Goal: Navigation & Orientation: Find specific page/section

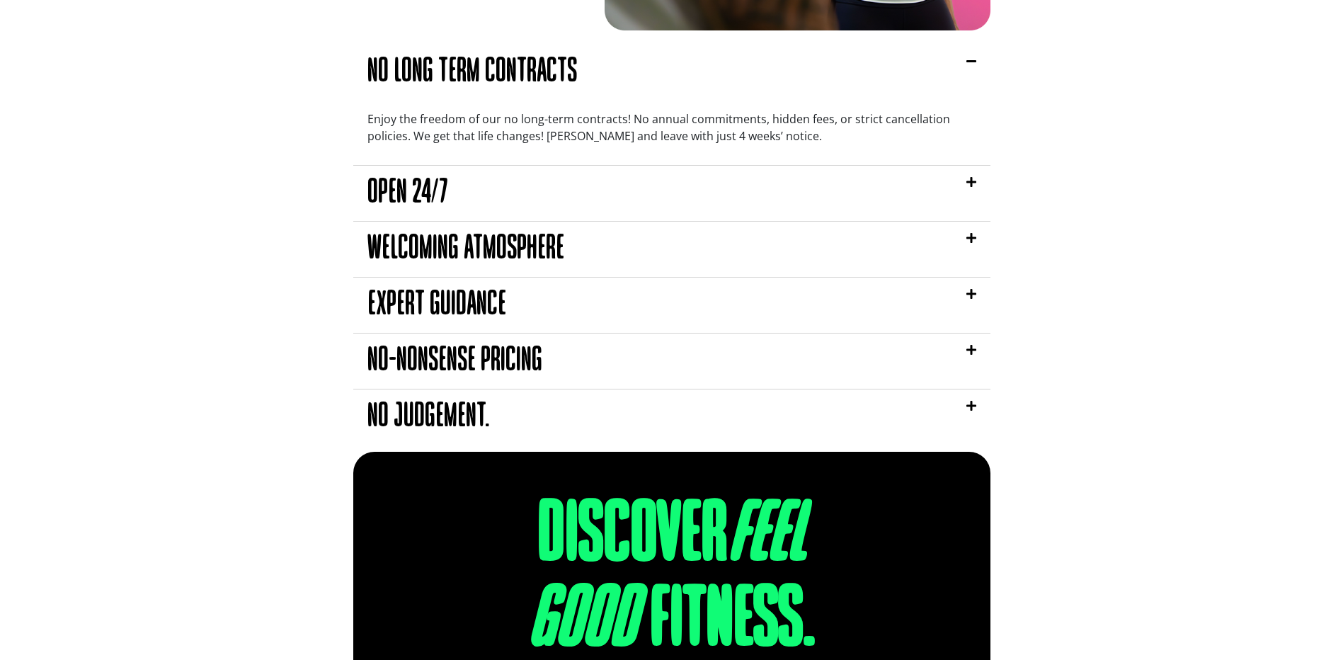
scroll to position [1204, 0]
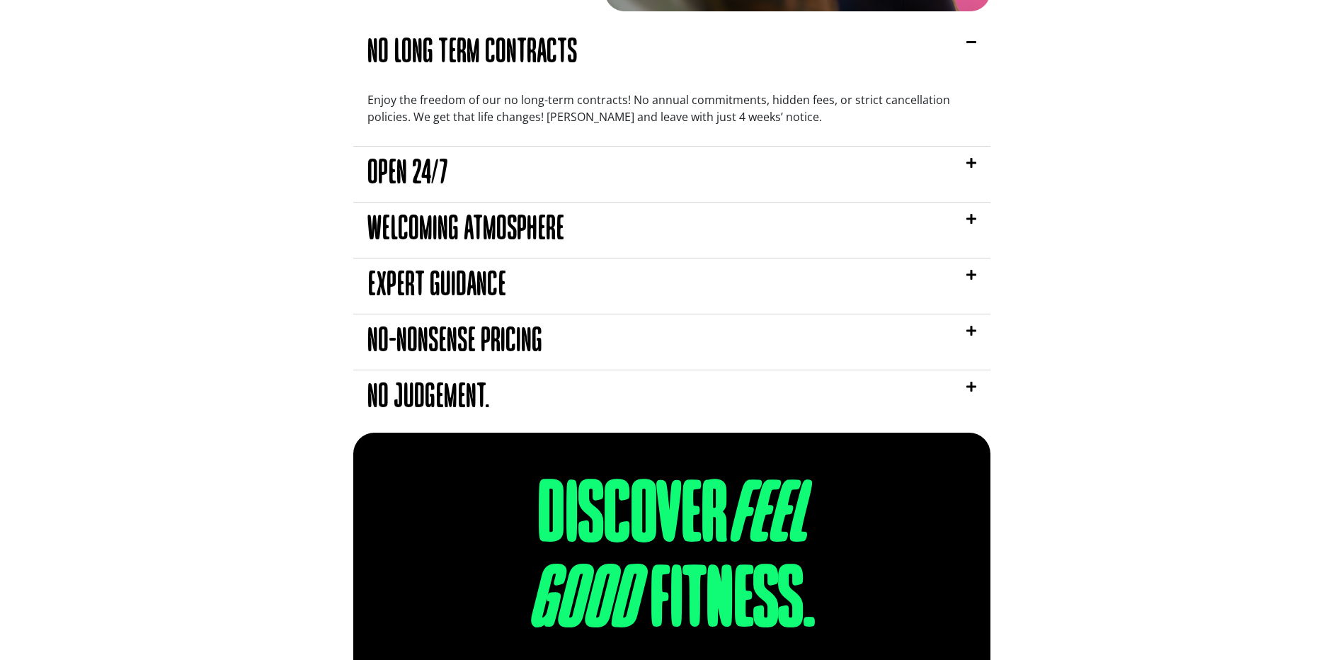
click at [972, 326] on icon at bounding box center [972, 330] width 10 height 11
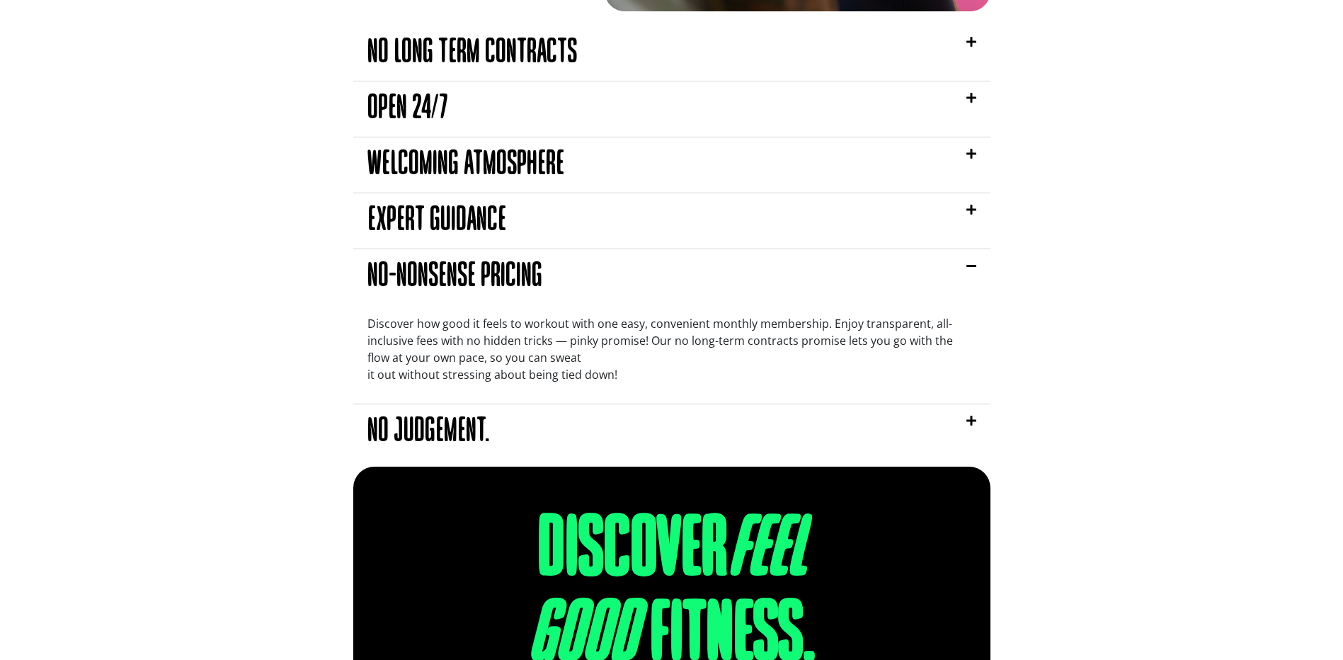
click at [967, 210] on icon at bounding box center [972, 209] width 10 height 11
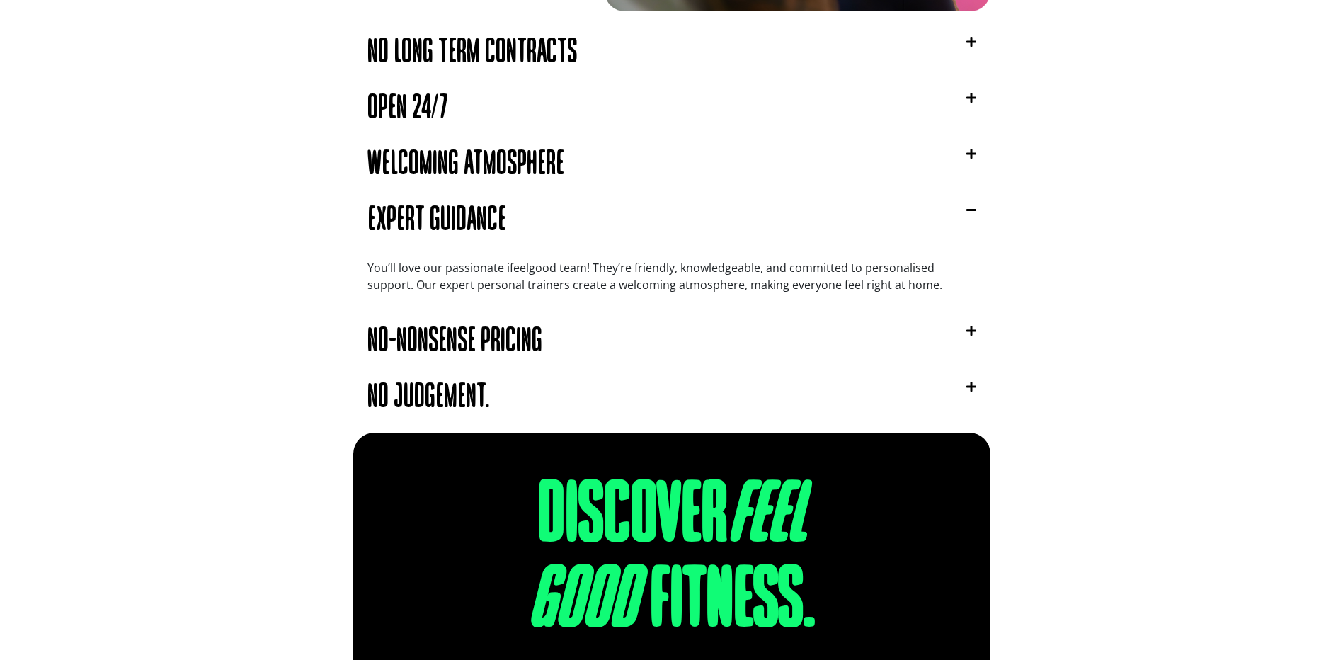
click at [967, 332] on icon at bounding box center [972, 330] width 10 height 11
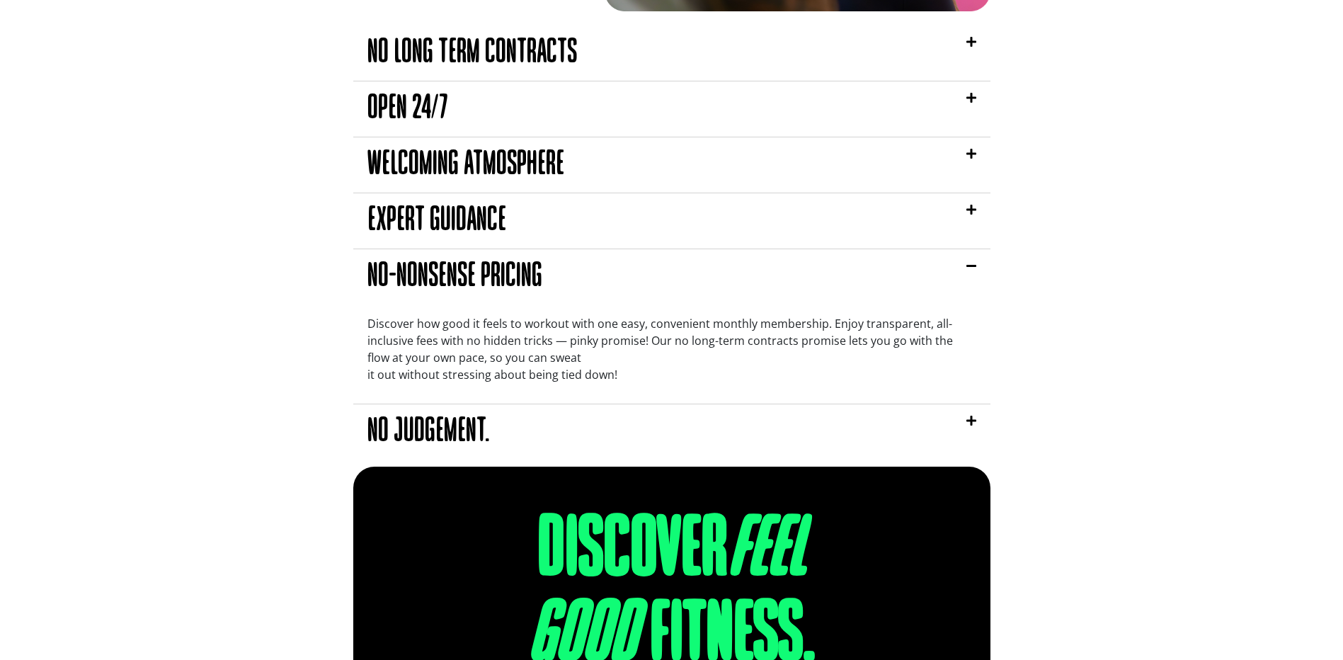
click at [973, 419] on icon at bounding box center [972, 420] width 10 height 11
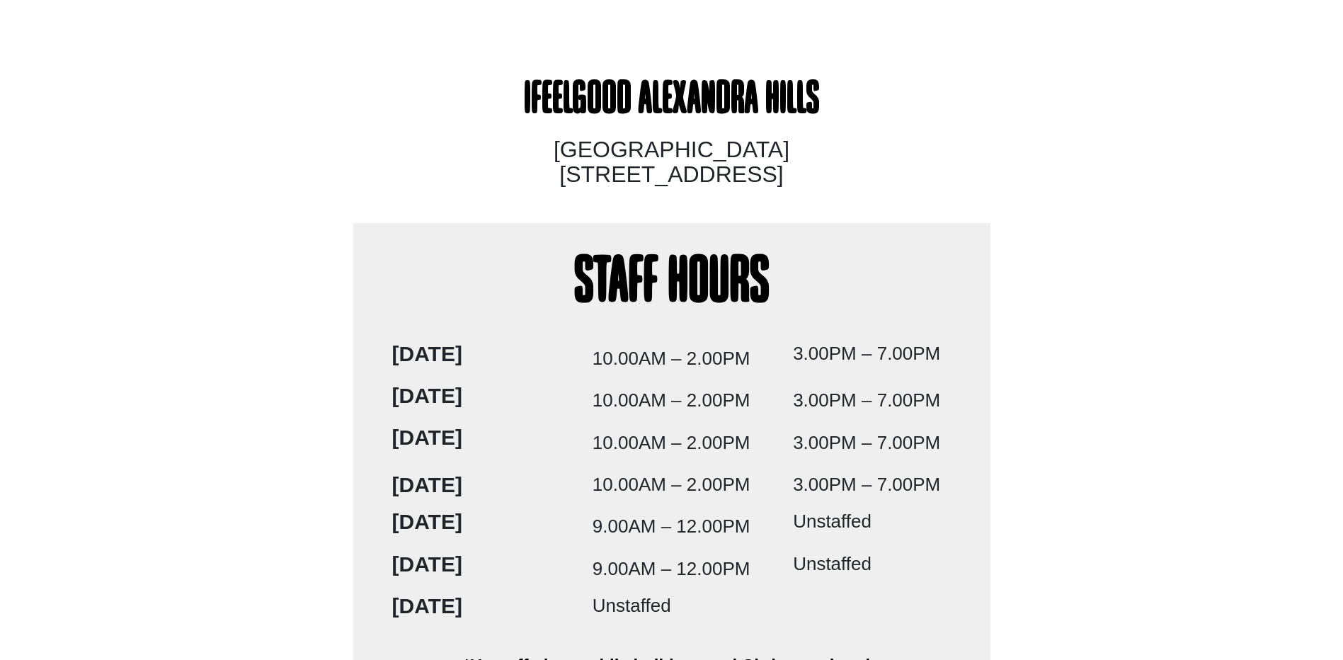
scroll to position [2883, 0]
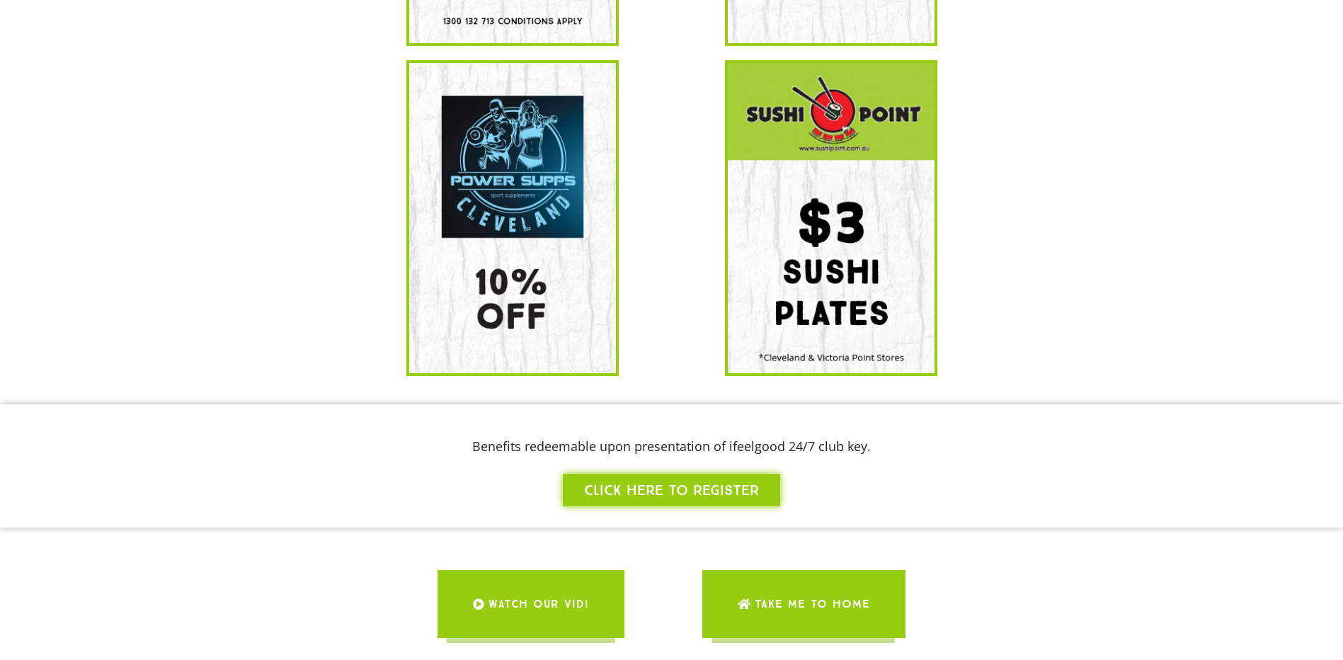
scroll to position [921, 0]
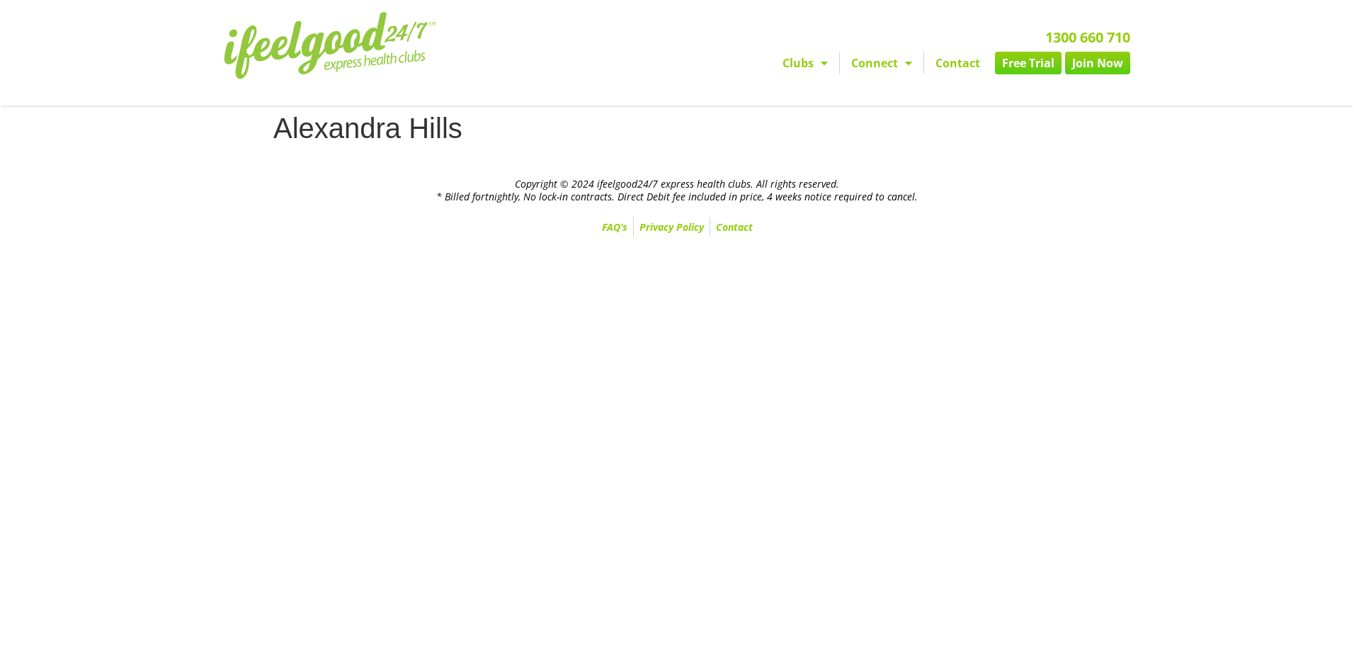
click at [1015, 65] on link "Free Trial" at bounding box center [1028, 63] width 67 height 23
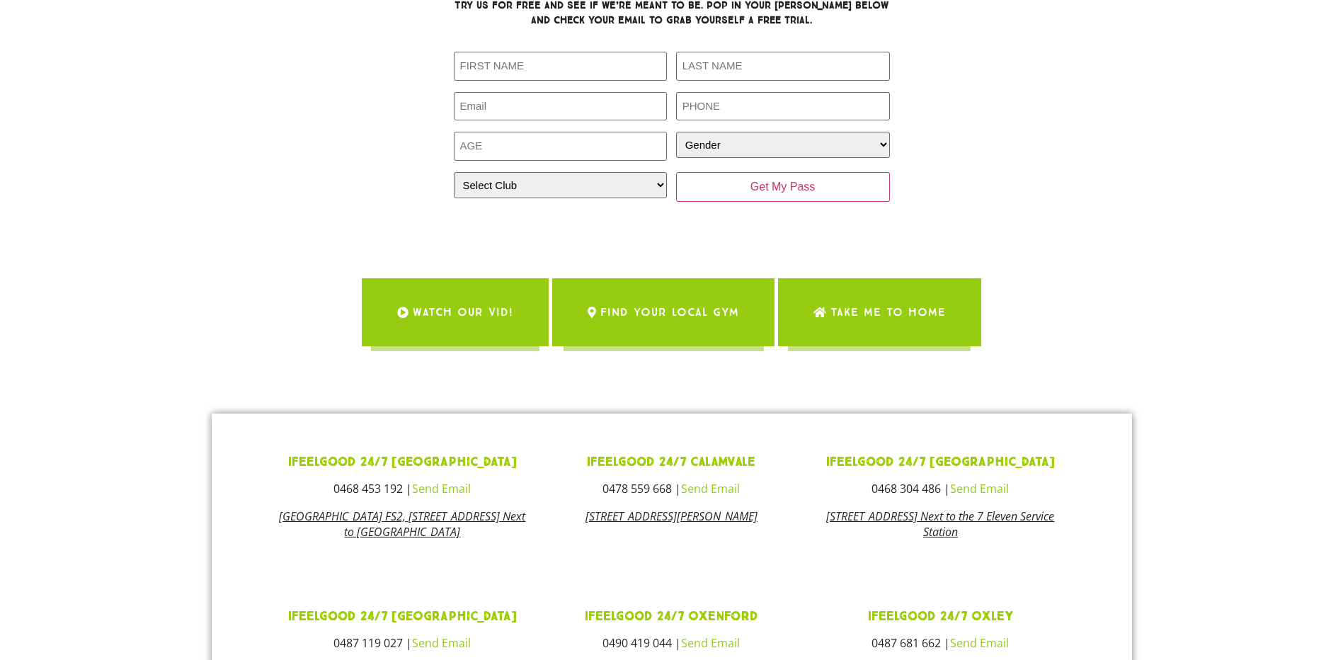
scroll to position [142, 0]
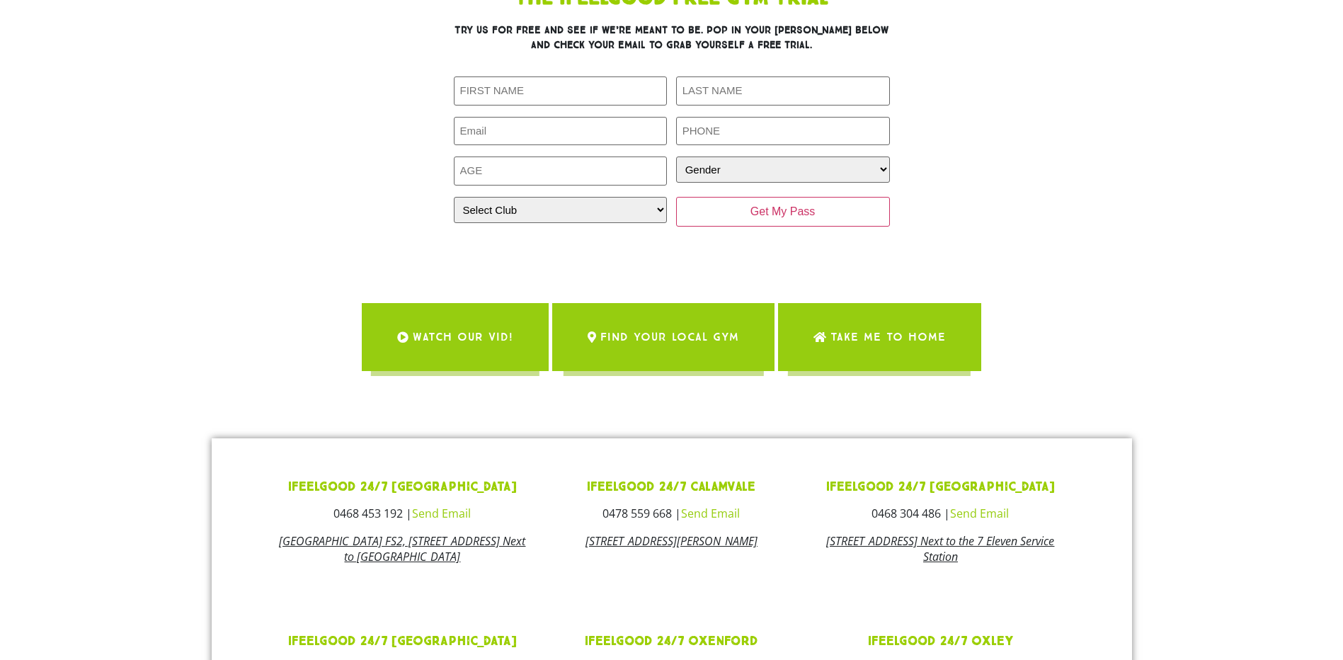
click at [362, 487] on link "ifeelgood 24/7 Alexandra Hills" at bounding box center [402, 487] width 229 height 16
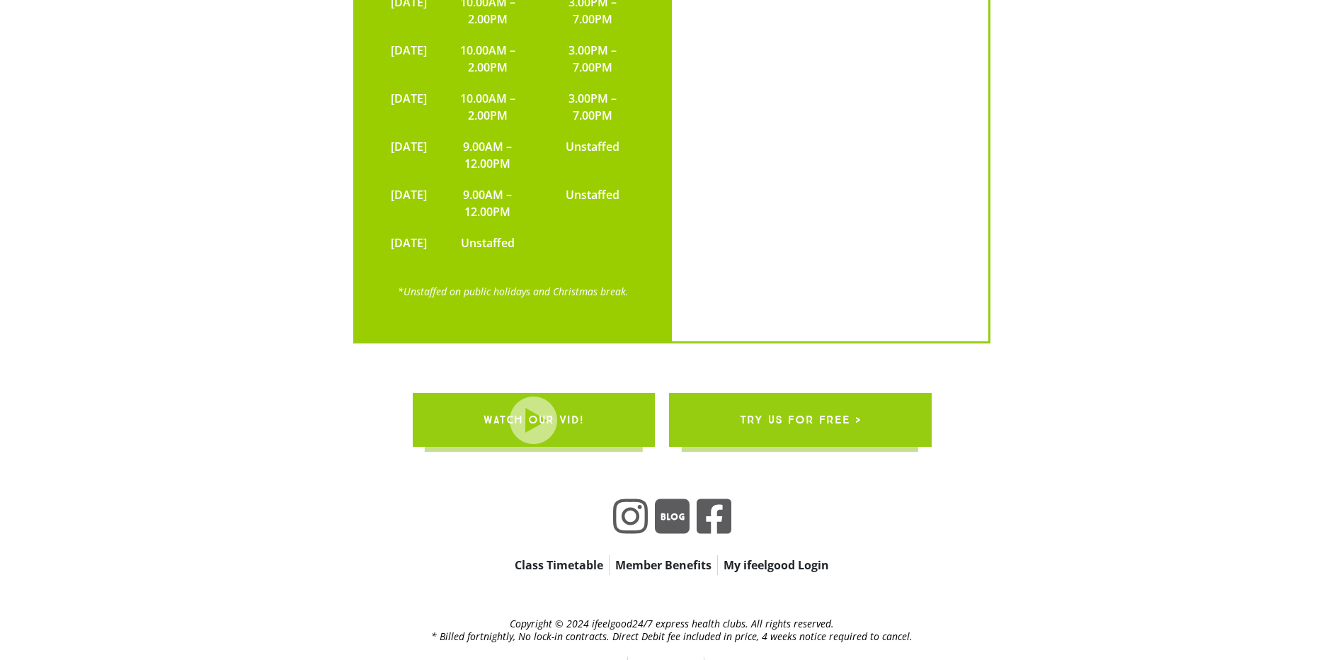
scroll to position [2723, 0]
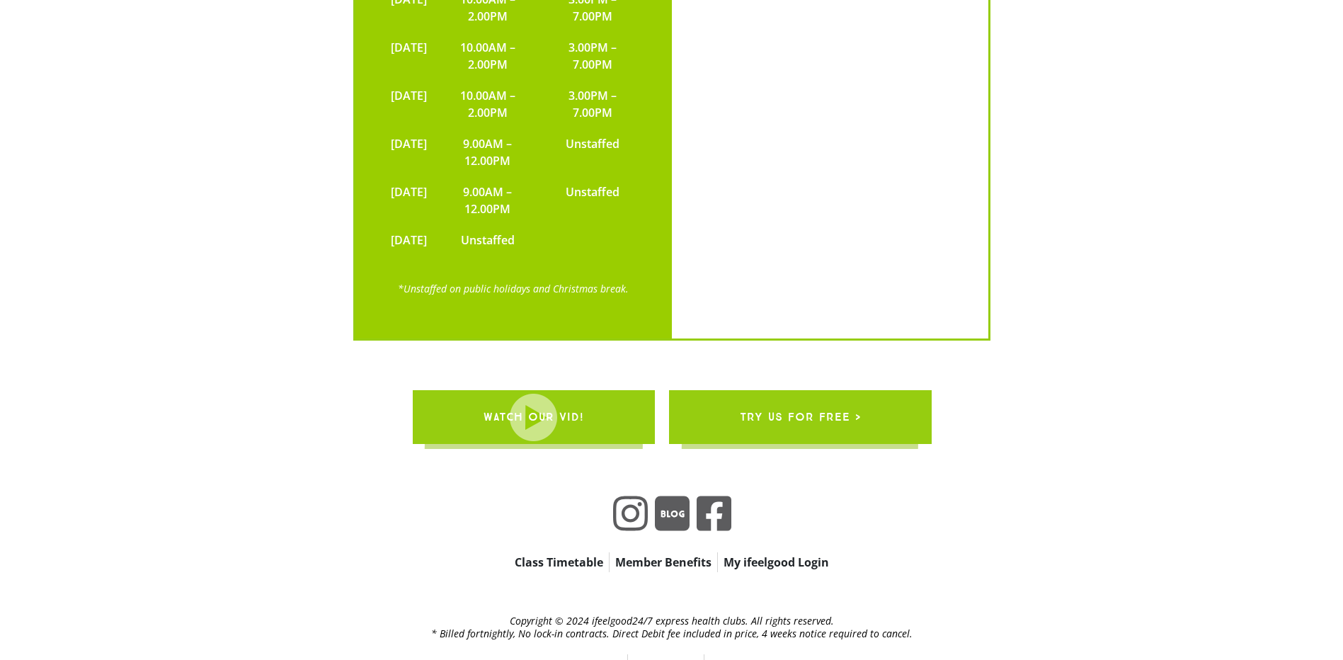
click at [560, 552] on link "Class Timetable" at bounding box center [559, 562] width 100 height 20
click at [804, 397] on span "try us for free >" at bounding box center [799, 417] width 121 height 40
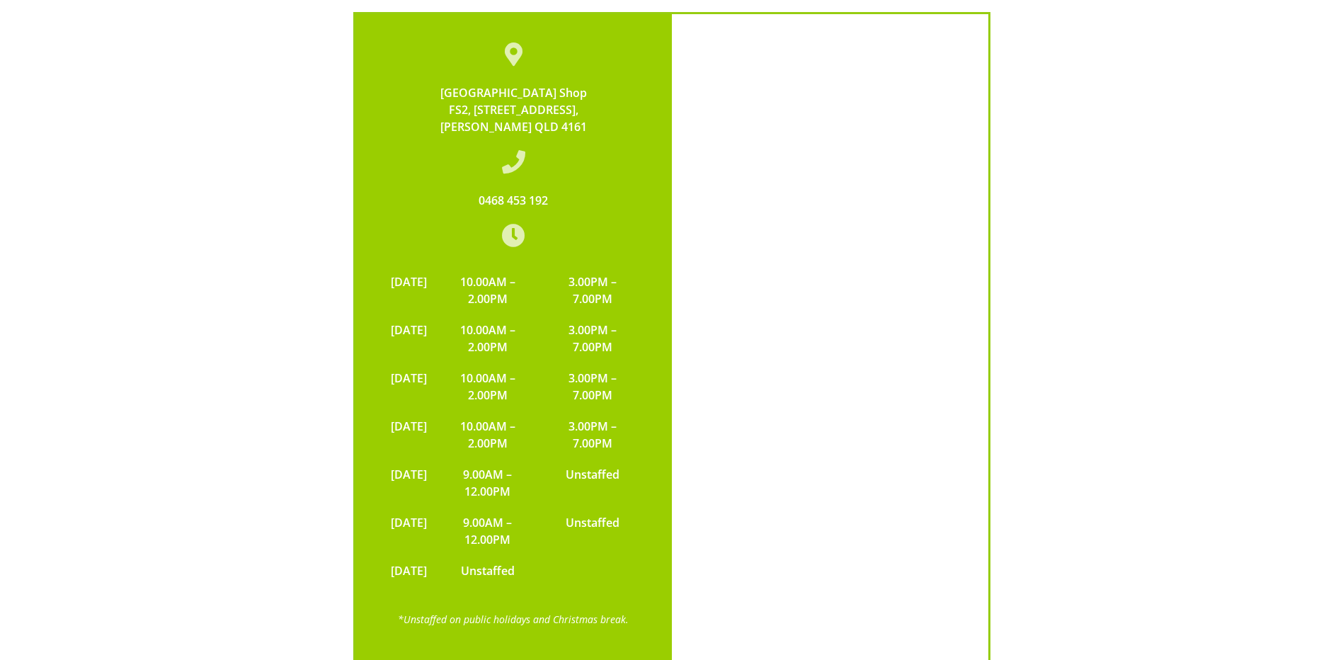
scroll to position [2369, 0]
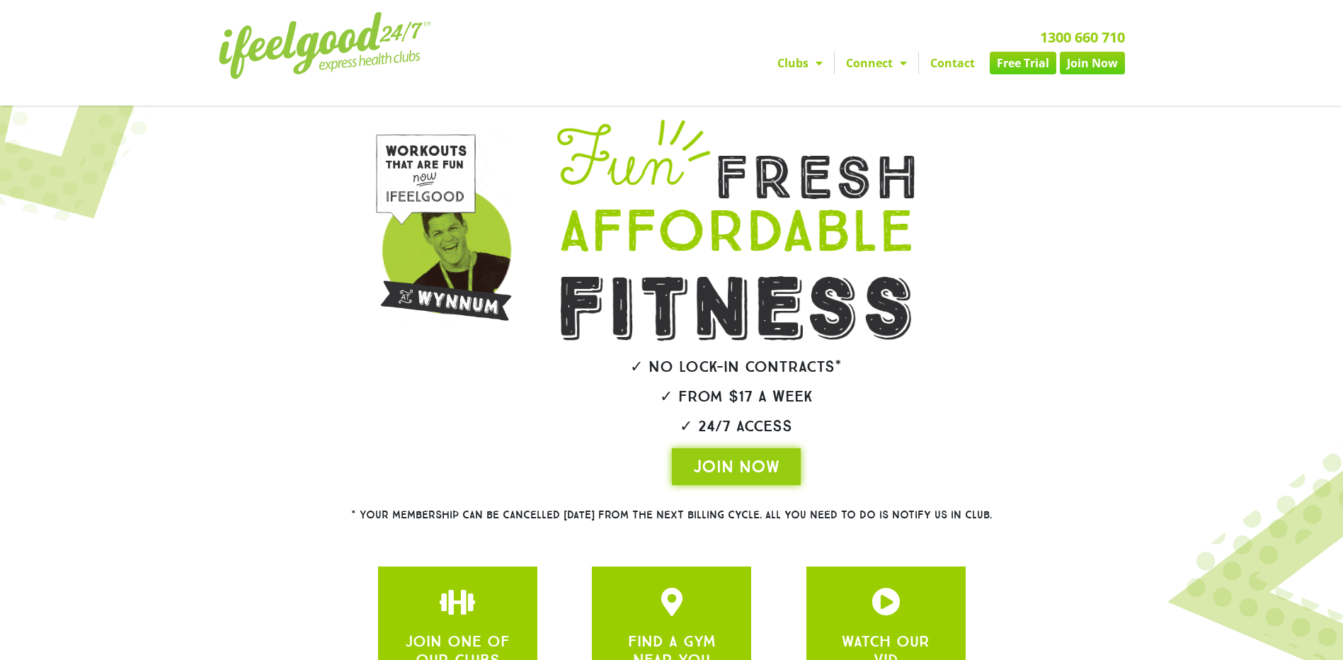
click at [1010, 67] on link "Free Trial" at bounding box center [1023, 63] width 67 height 23
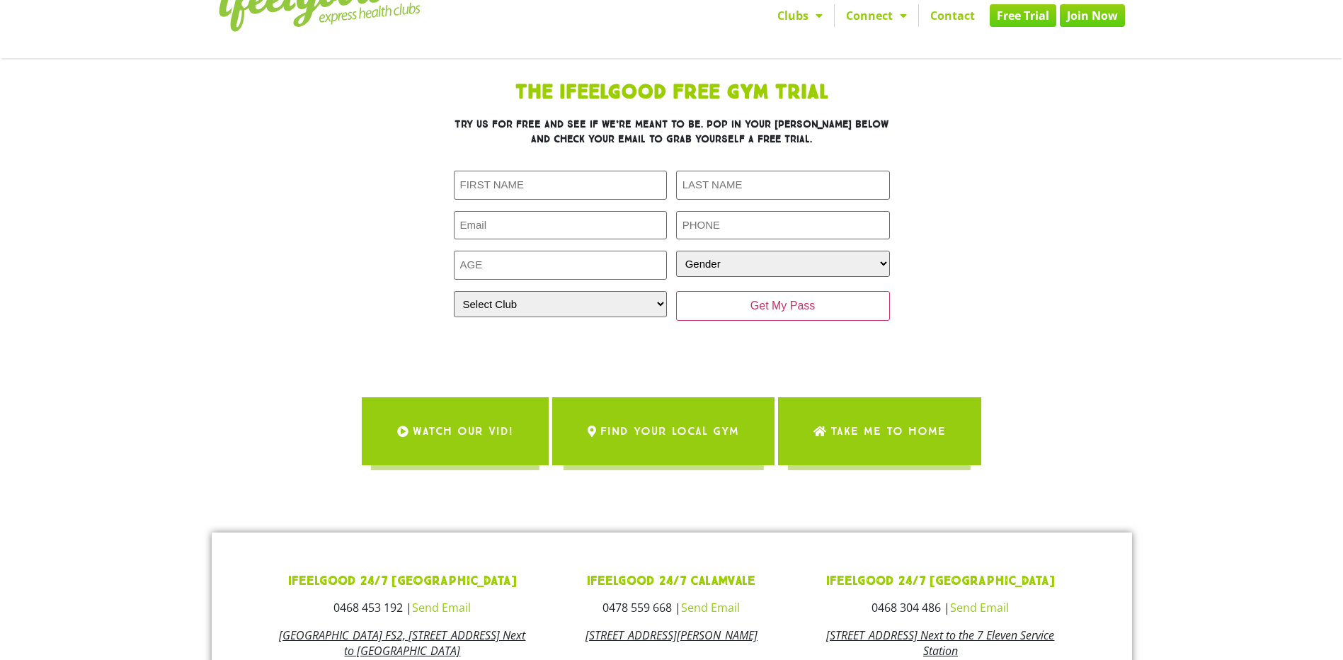
scroll to position [212, 0]
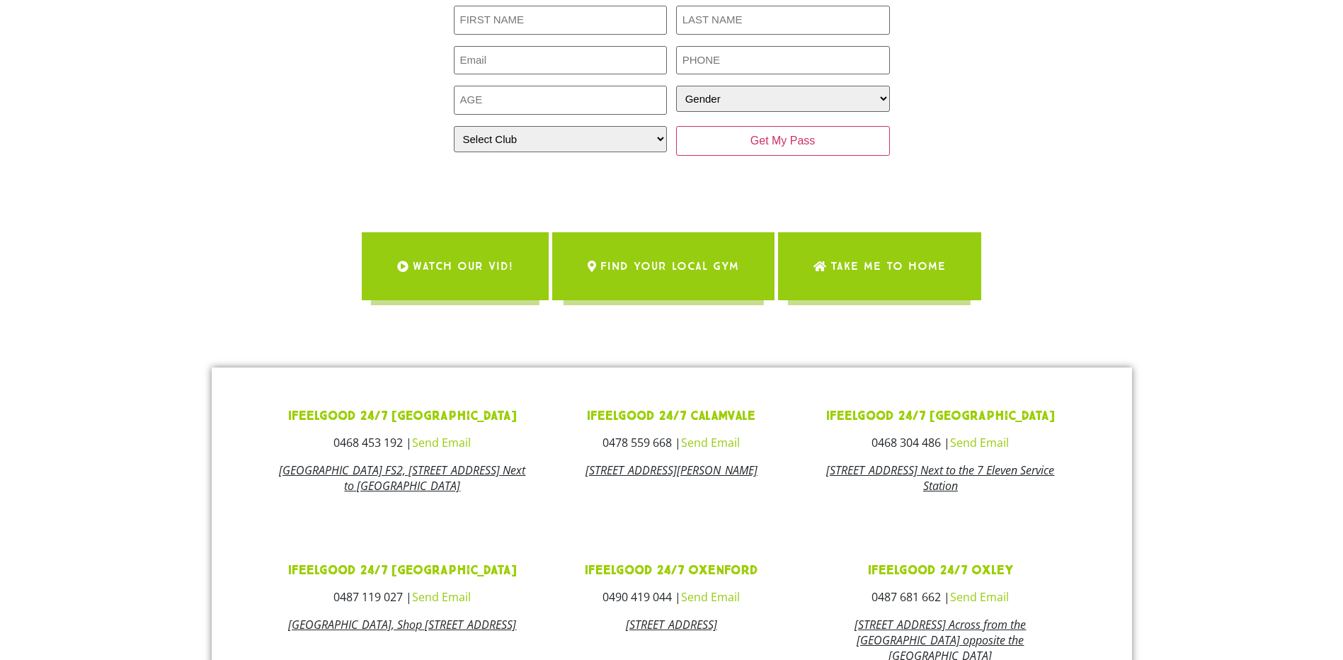
click at [906, 266] on span "Take me to Home" at bounding box center [888, 266] width 115 height 40
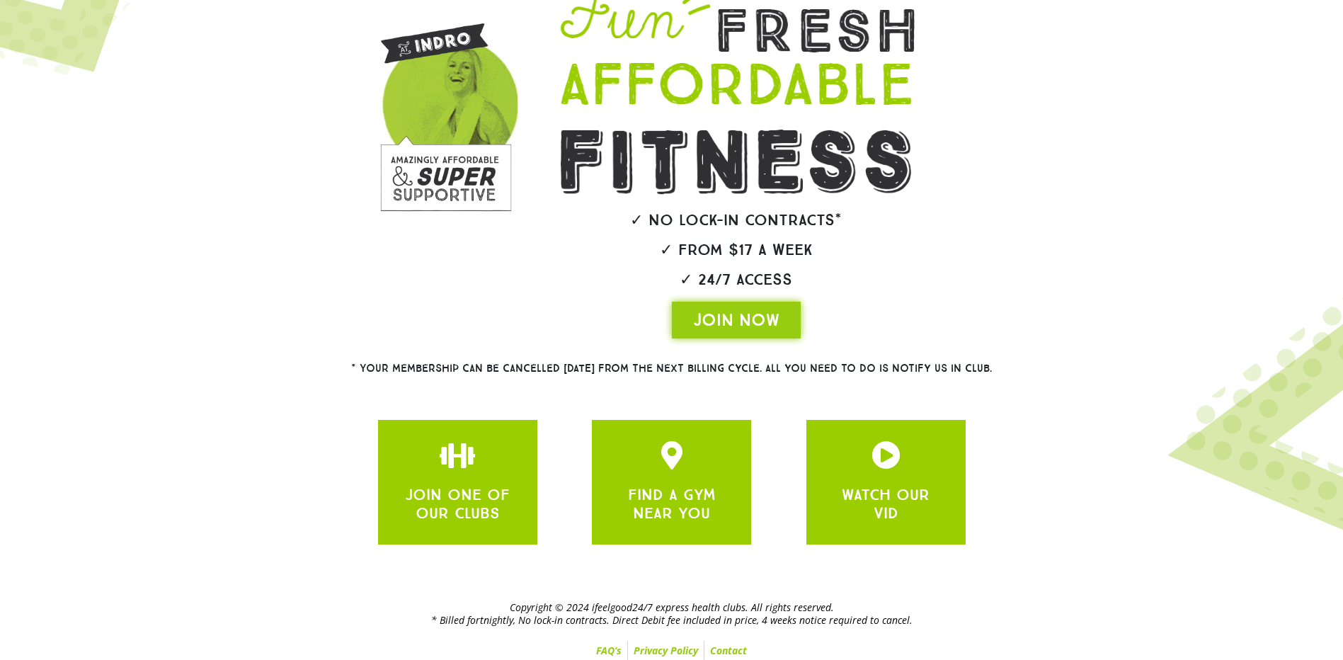
scroll to position [154, 0]
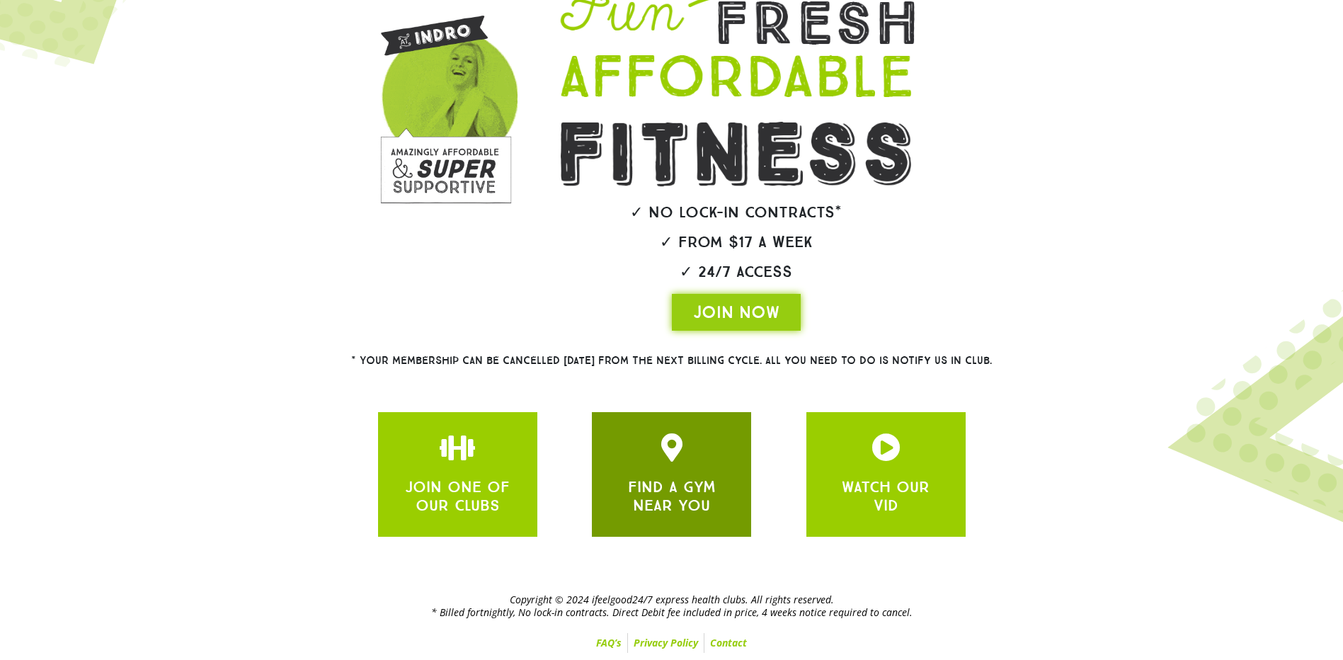
click at [683, 488] on link "FIND A GYM NEAR YOU" at bounding box center [672, 496] width 88 height 38
